Goal: Task Accomplishment & Management: Use online tool/utility

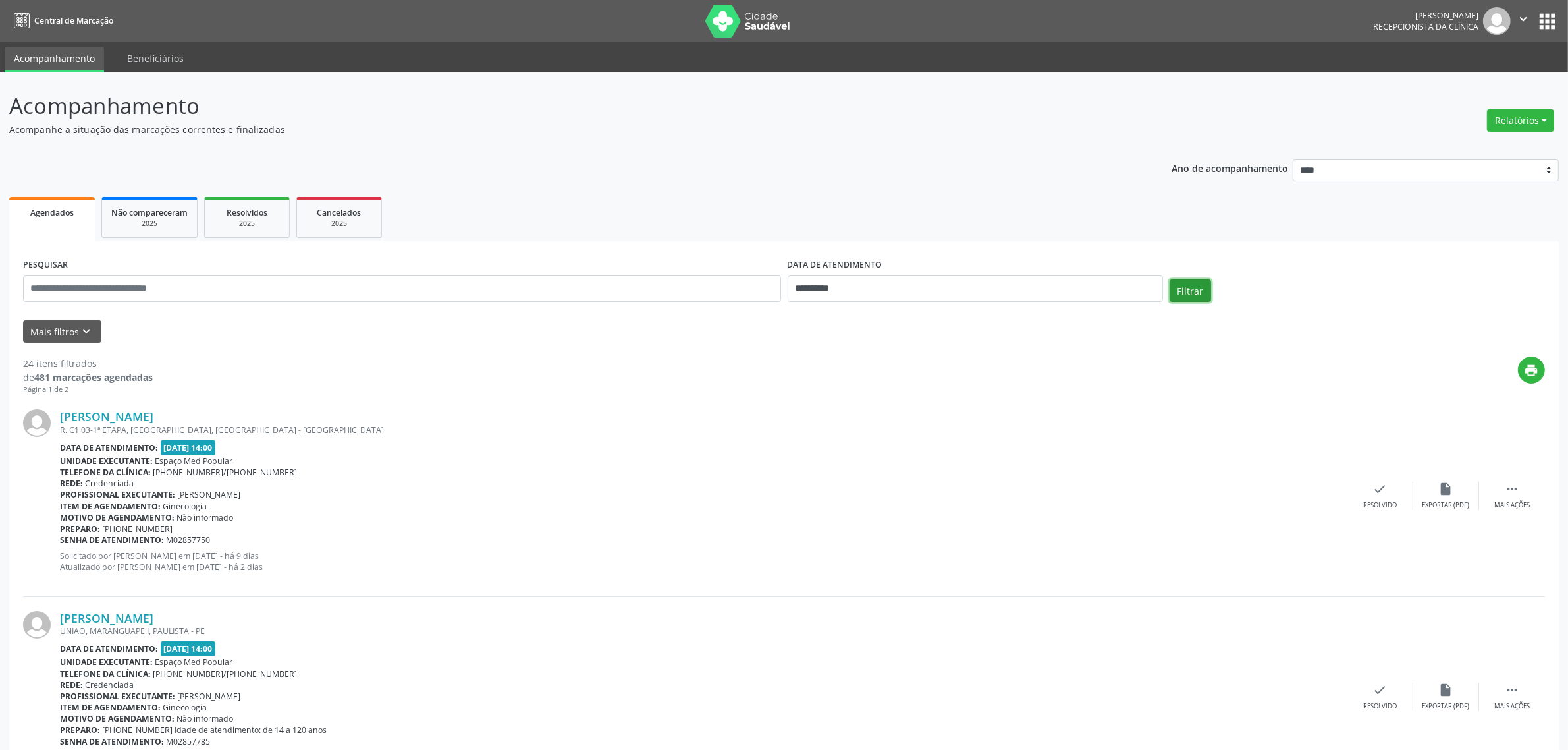
click at [1191, 284] on button "Filtrar" at bounding box center [1191, 291] width 42 height 23
click at [1533, 119] on button "Relatórios" at bounding box center [1520, 121] width 67 height 23
click at [1456, 146] on link "Agendamentos" at bounding box center [1485, 148] width 142 height 18
select select "*"
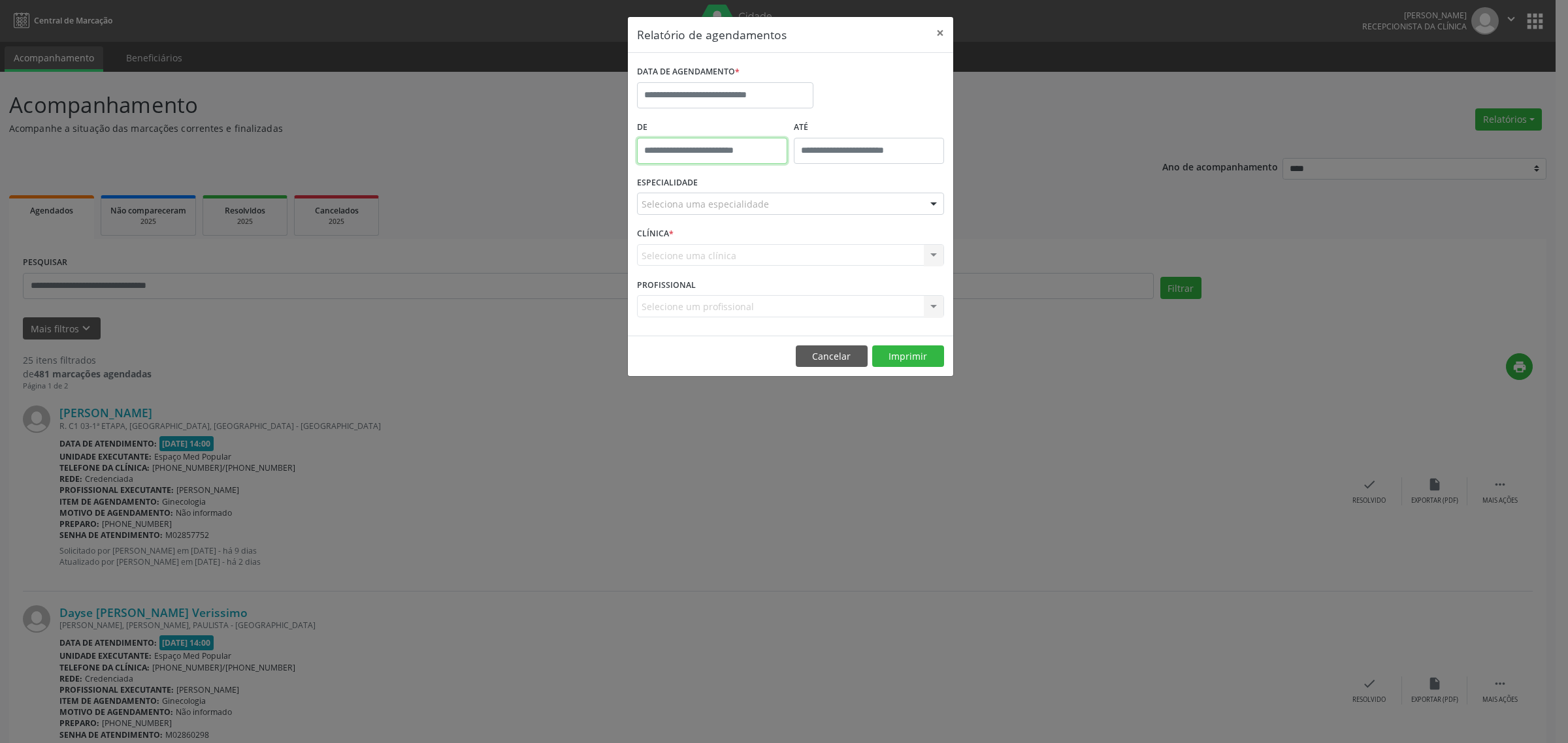
click at [756, 147] on input "text" at bounding box center [712, 151] width 150 height 26
type input "*****"
click at [739, 97] on input "text" at bounding box center [725, 95] width 177 height 26
click at [734, 215] on span "13" at bounding box center [737, 216] width 26 height 26
type input "**********"
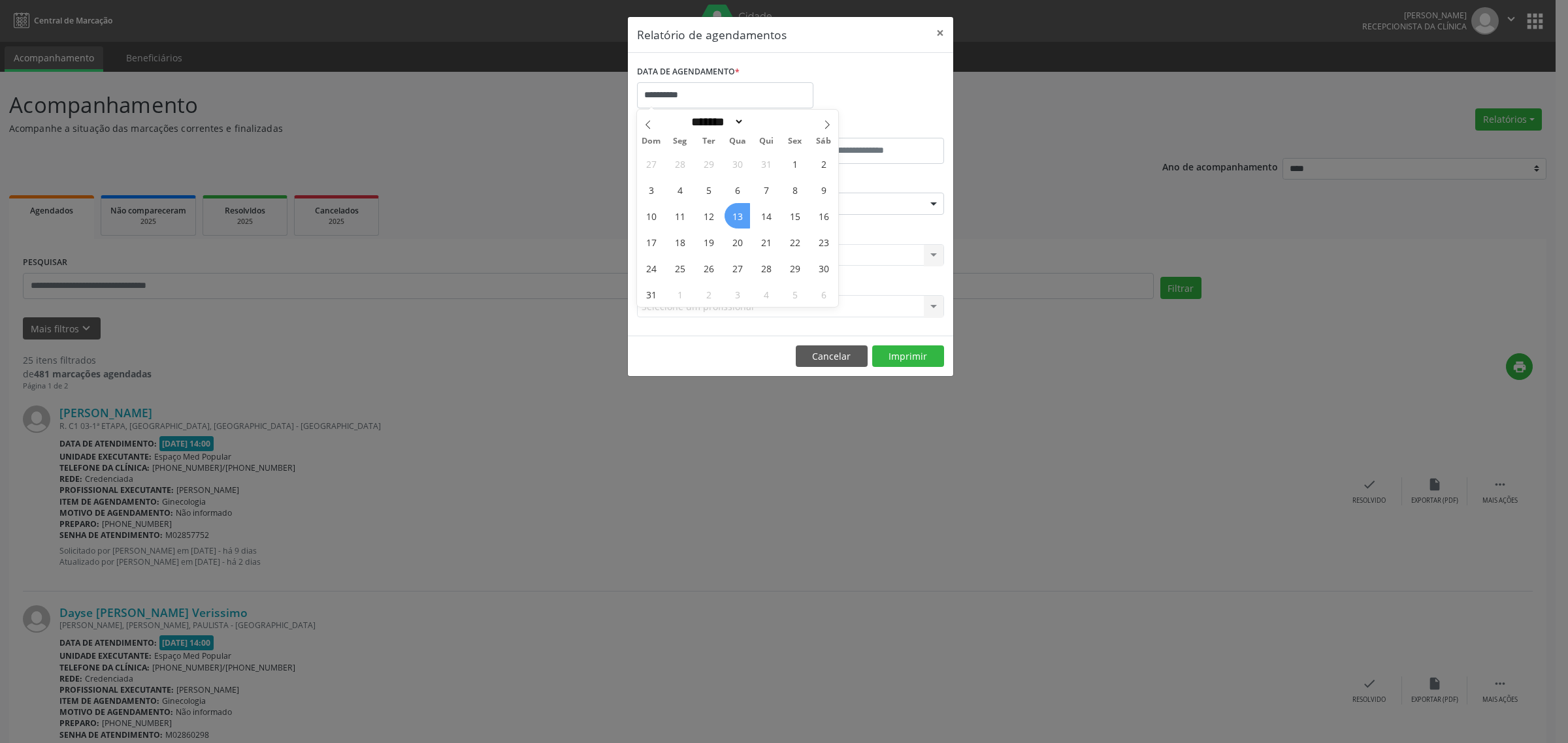
click at [734, 215] on span "13" at bounding box center [737, 216] width 26 height 26
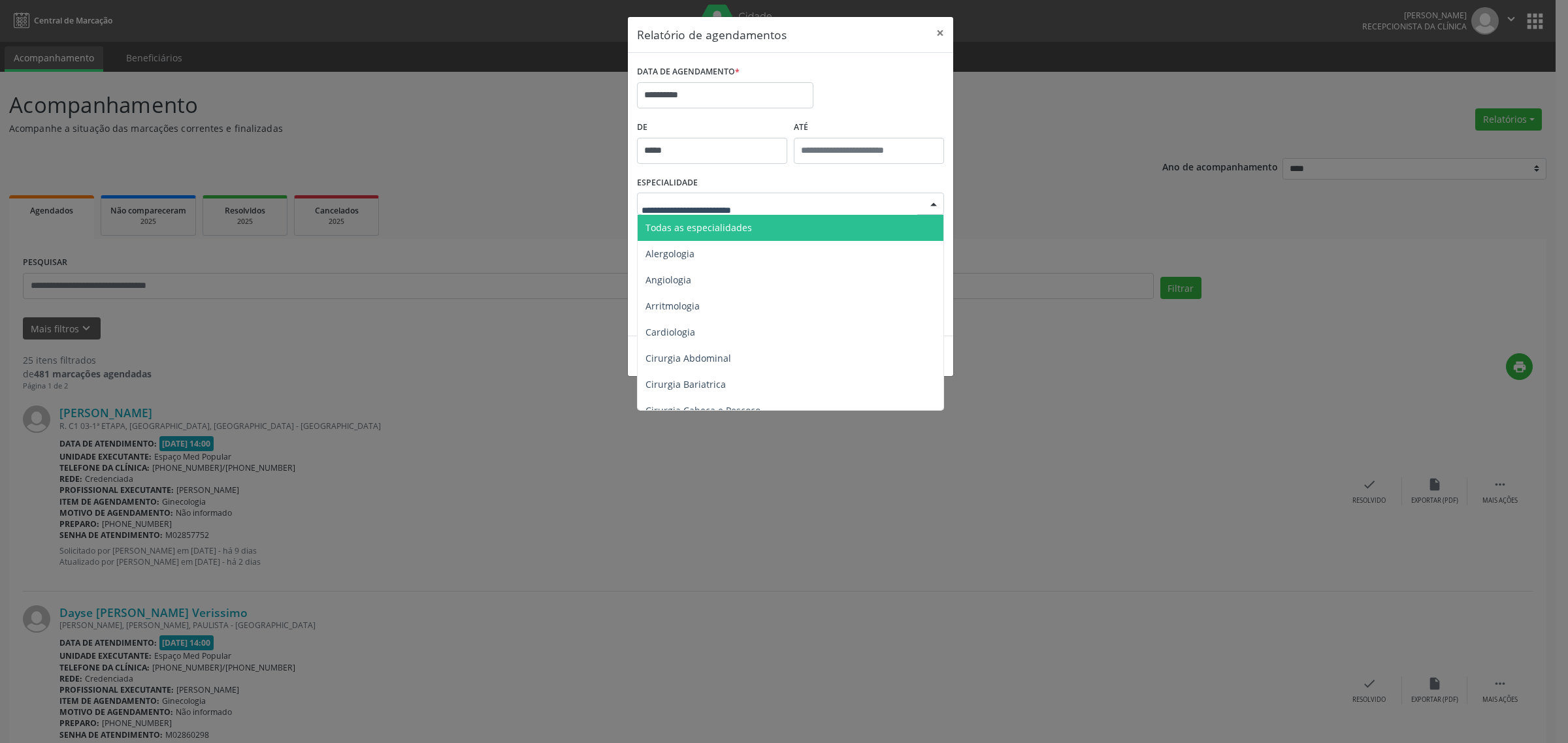
click at [762, 235] on span "Todas as especialidades" at bounding box center [791, 228] width 308 height 26
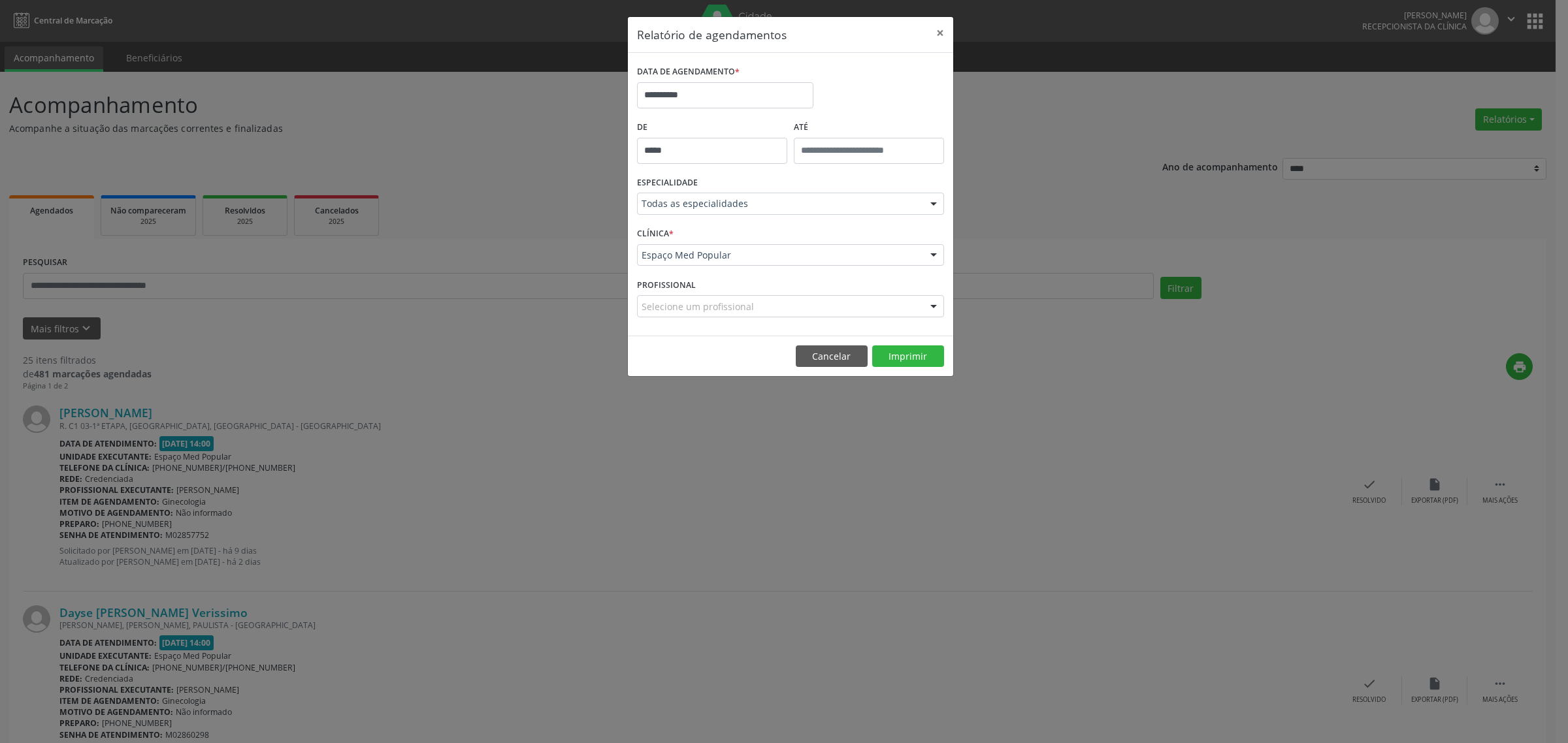
click at [771, 230] on div "CLÍNICA * Espaço Med Popular Espaço Med Popular Nenhum resultado encontrado par…" at bounding box center [791, 249] width 314 height 51
click at [906, 356] on button "Imprimir" at bounding box center [907, 357] width 72 height 22
